Goal: Book appointment/travel/reservation

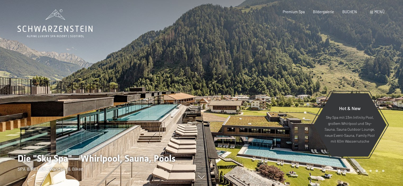
click at [378, 10] on span "Menü" at bounding box center [380, 12] width 10 height 5
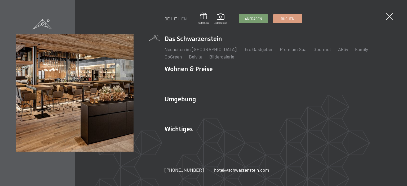
click at [174, 17] on link "IT" at bounding box center [175, 18] width 3 height 5
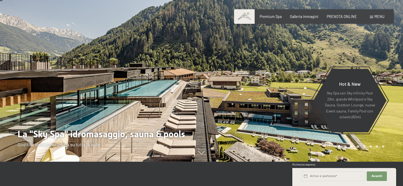
scroll to position [53, 0]
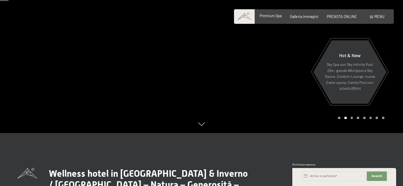
click at [276, 18] on span "Premium Spa" at bounding box center [271, 16] width 22 height 5
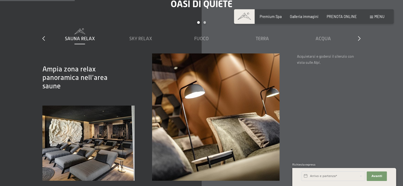
scroll to position [530, 0]
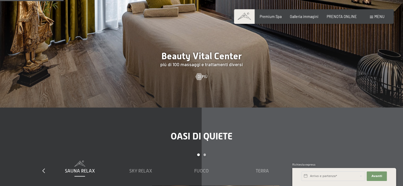
click at [352, 14] on div "Prenotazione Richiesta Premium Spa Galleria immagini PRENOTA ONLINE Menu DE IT …" at bounding box center [313, 16] width 141 height 5
click at [349, 15] on span "PRENOTA ONLINE" at bounding box center [342, 16] width 30 height 5
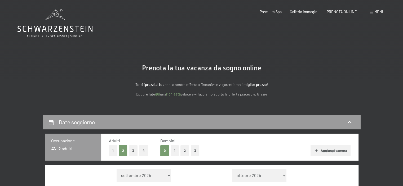
click at [172, 96] on link "richiesta" at bounding box center [173, 94] width 15 height 5
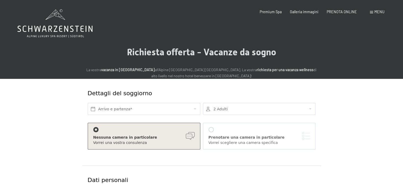
click at [177, 107] on span "Consenso marketing*" at bounding box center [170, 108] width 40 height 5
click at [148, 107] on input "Consenso marketing*" at bounding box center [144, 108] width 5 height 5
checkbox input "false"
click at [119, 108] on input "text" at bounding box center [144, 109] width 113 height 12
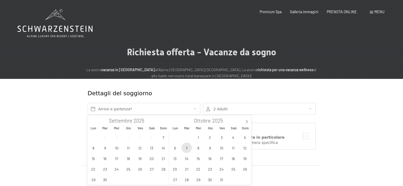
click at [187, 149] on span "7" at bounding box center [187, 148] width 10 height 10
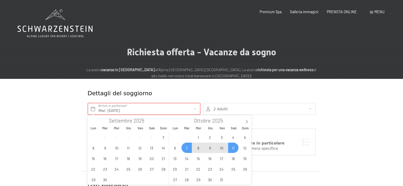
click at [234, 151] on span "11" at bounding box center [233, 148] width 10 height 10
type input "Mar. [DATE] - Sab. [DATE]"
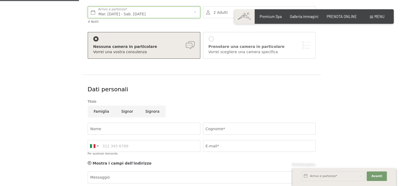
scroll to position [106, 0]
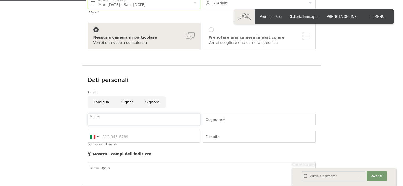
click at [181, 119] on input "Nome" at bounding box center [144, 120] width 113 height 12
type input "[PERSON_NAME]"
type input "SECCACINI"
type input "3289003452"
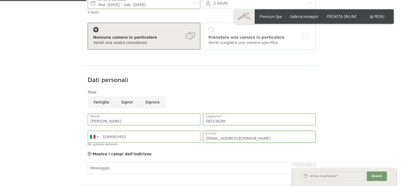
click at [239, 139] on input "[EMAIL_ADDRESS][DOMAIN_NAME]" at bounding box center [259, 137] width 113 height 12
click at [241, 139] on input "[EMAIL_ADDRESS][DOMAIN_NAME]" at bounding box center [259, 137] width 113 height 12
type input "[EMAIL_ADDRESS][DOMAIN_NAME]"
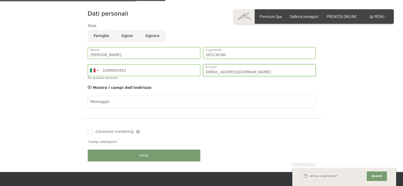
scroll to position [212, 0]
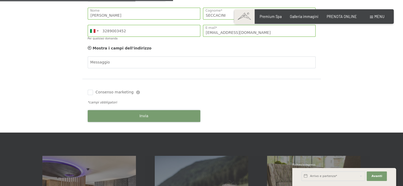
click at [134, 119] on button "Invia" at bounding box center [144, 116] width 113 height 12
